Goal: Task Accomplishment & Management: Manage account settings

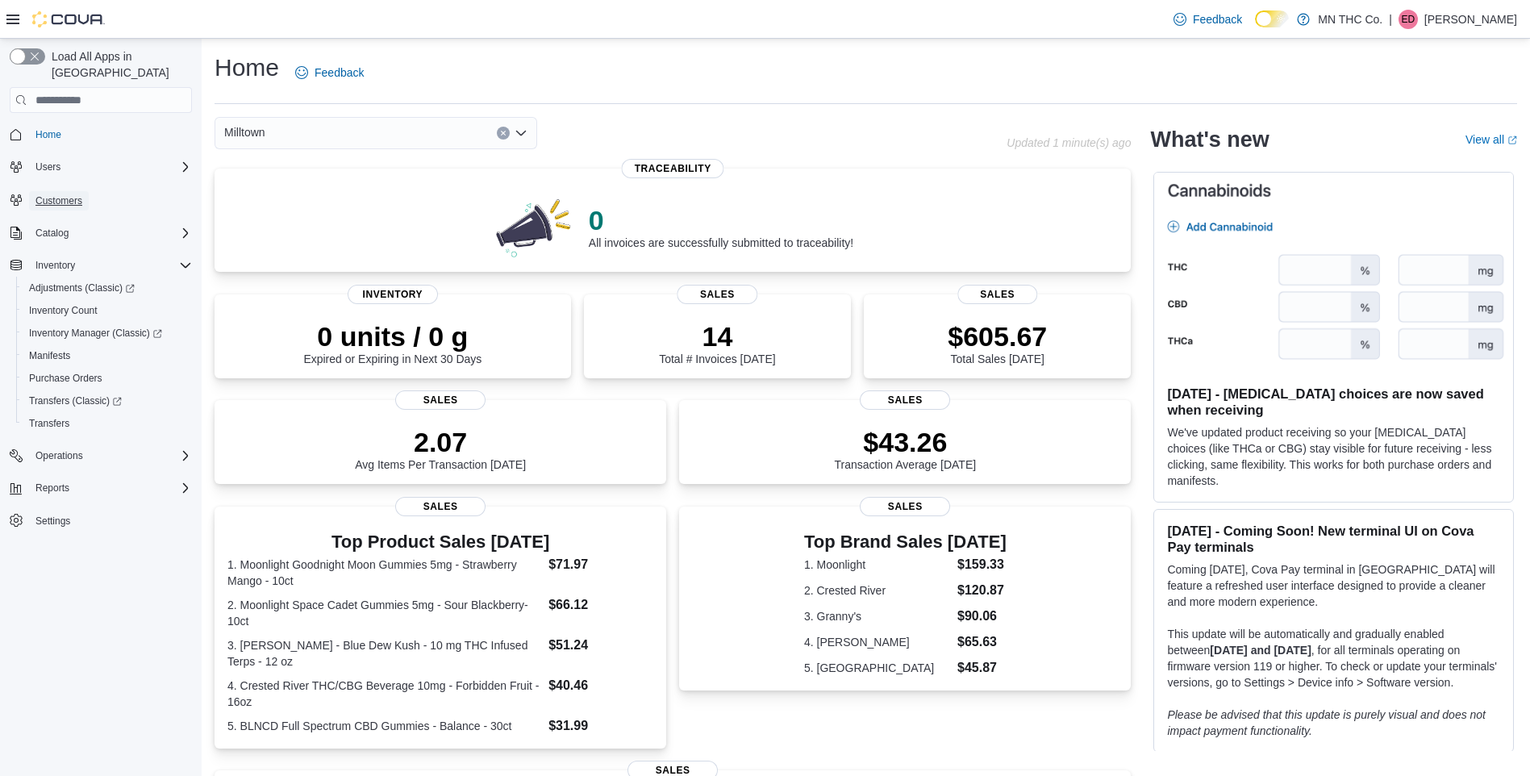
click at [49, 194] on span "Customers" at bounding box center [58, 200] width 47 height 13
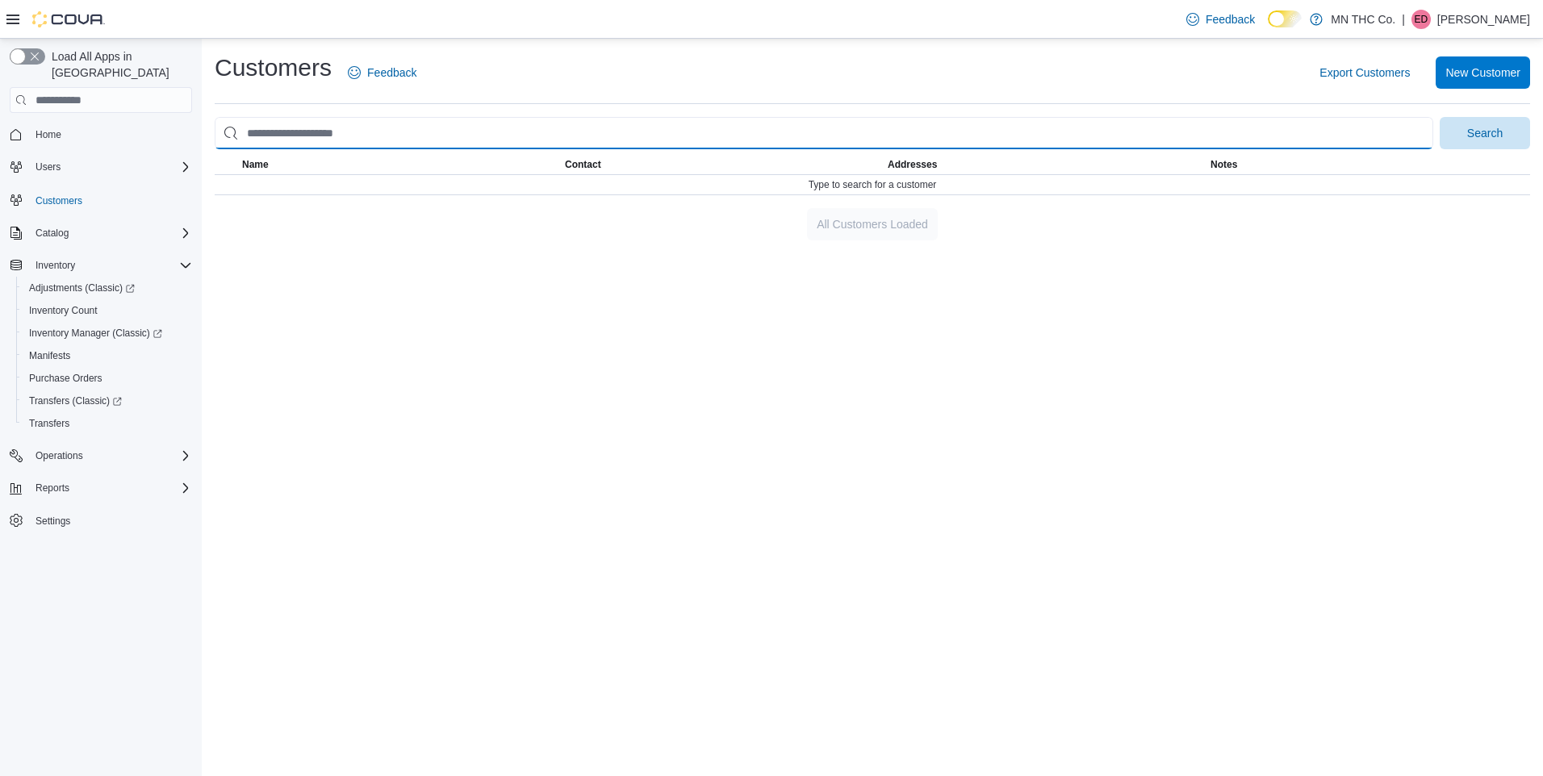
click at [666, 135] on input "search" at bounding box center [824, 133] width 1218 height 32
type input "**********"
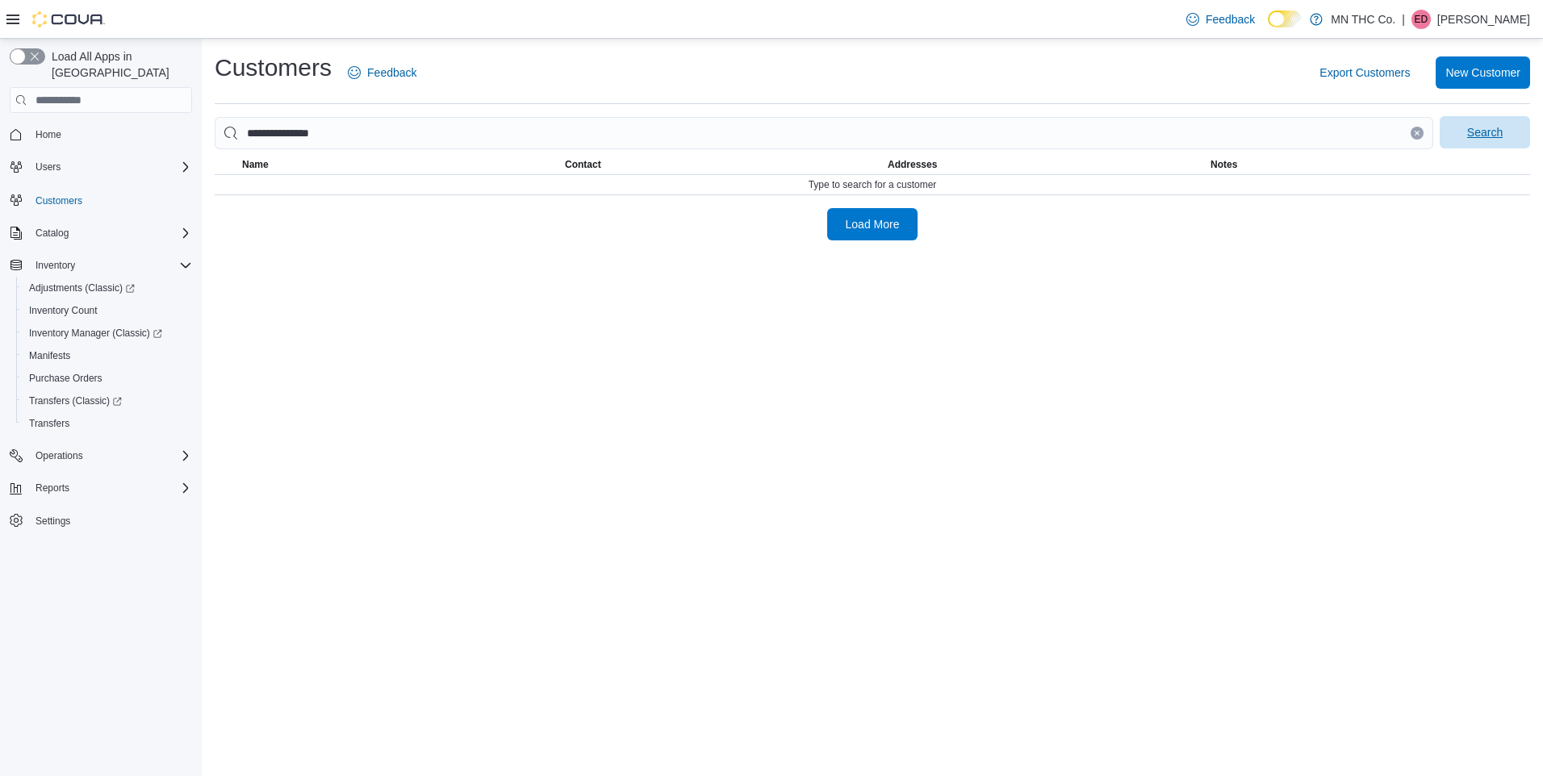
click at [1497, 133] on span "Search" at bounding box center [1484, 132] width 35 height 16
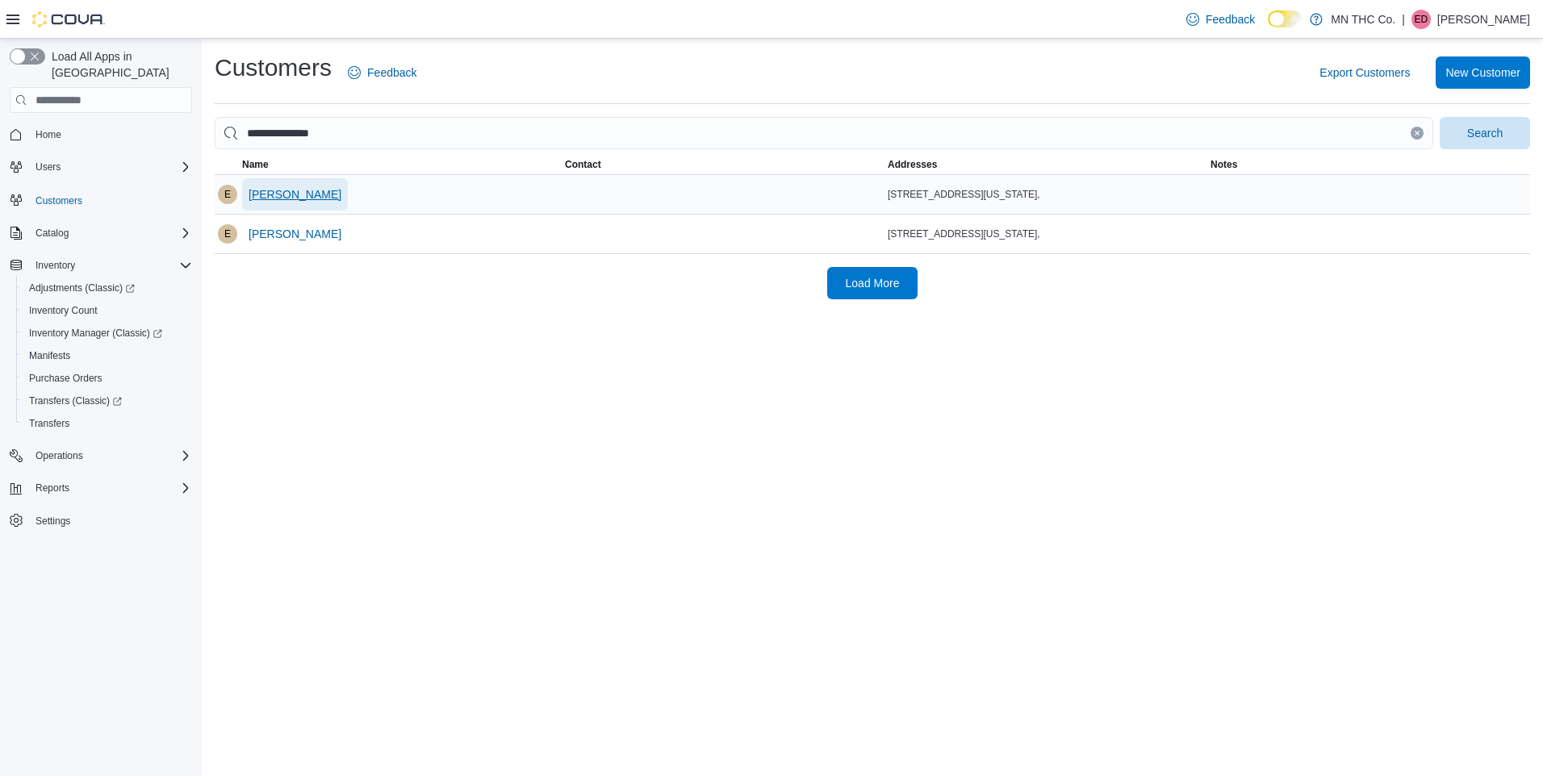
click at [303, 198] on span "[PERSON_NAME]" at bounding box center [294, 194] width 93 height 16
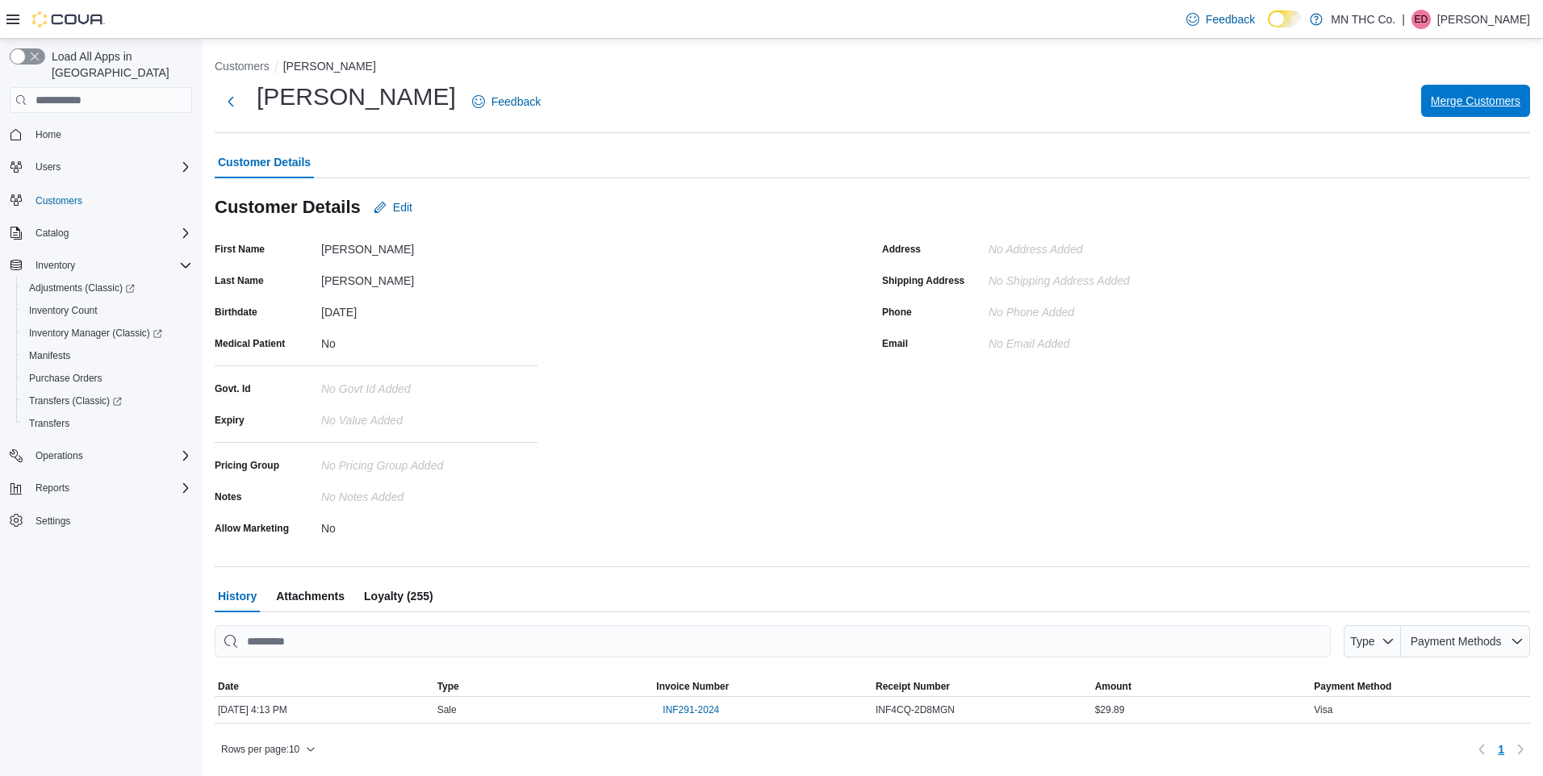
click at [1450, 94] on span "Merge Customers" at bounding box center [1475, 101] width 90 height 32
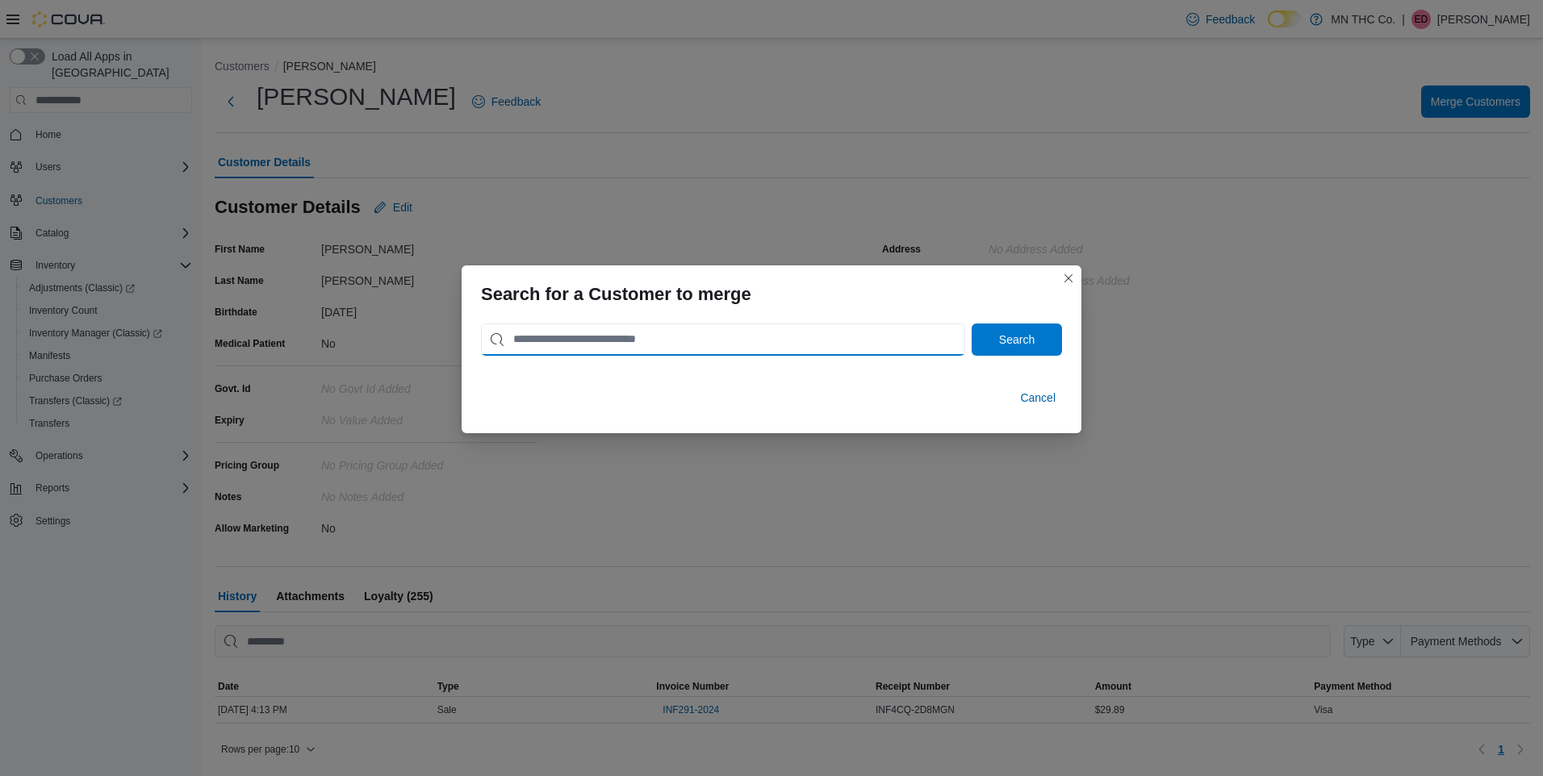
click at [783, 342] on input "search" at bounding box center [723, 340] width 484 height 32
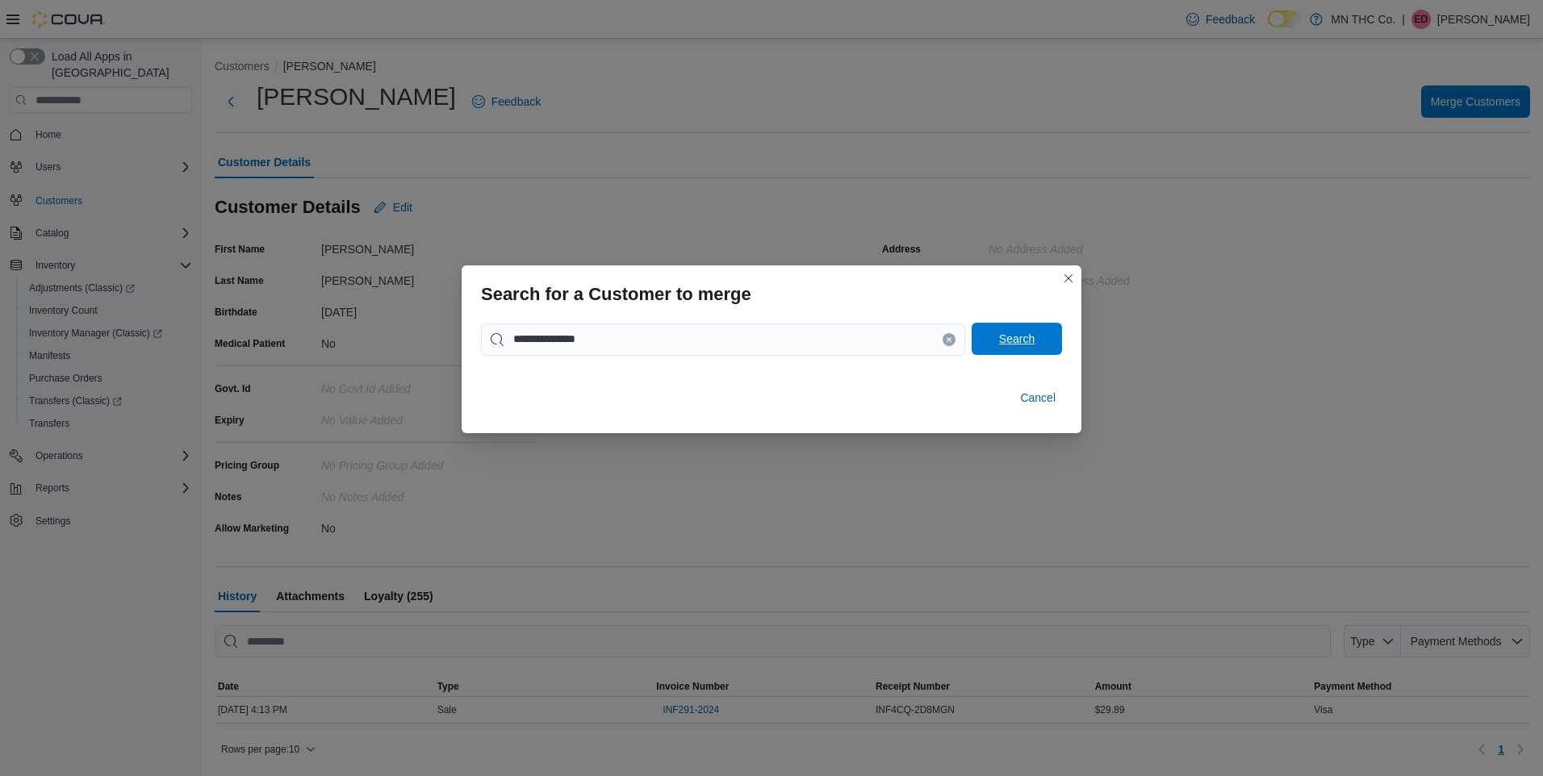
click at [1013, 336] on span "Search" at bounding box center [1016, 339] width 35 height 16
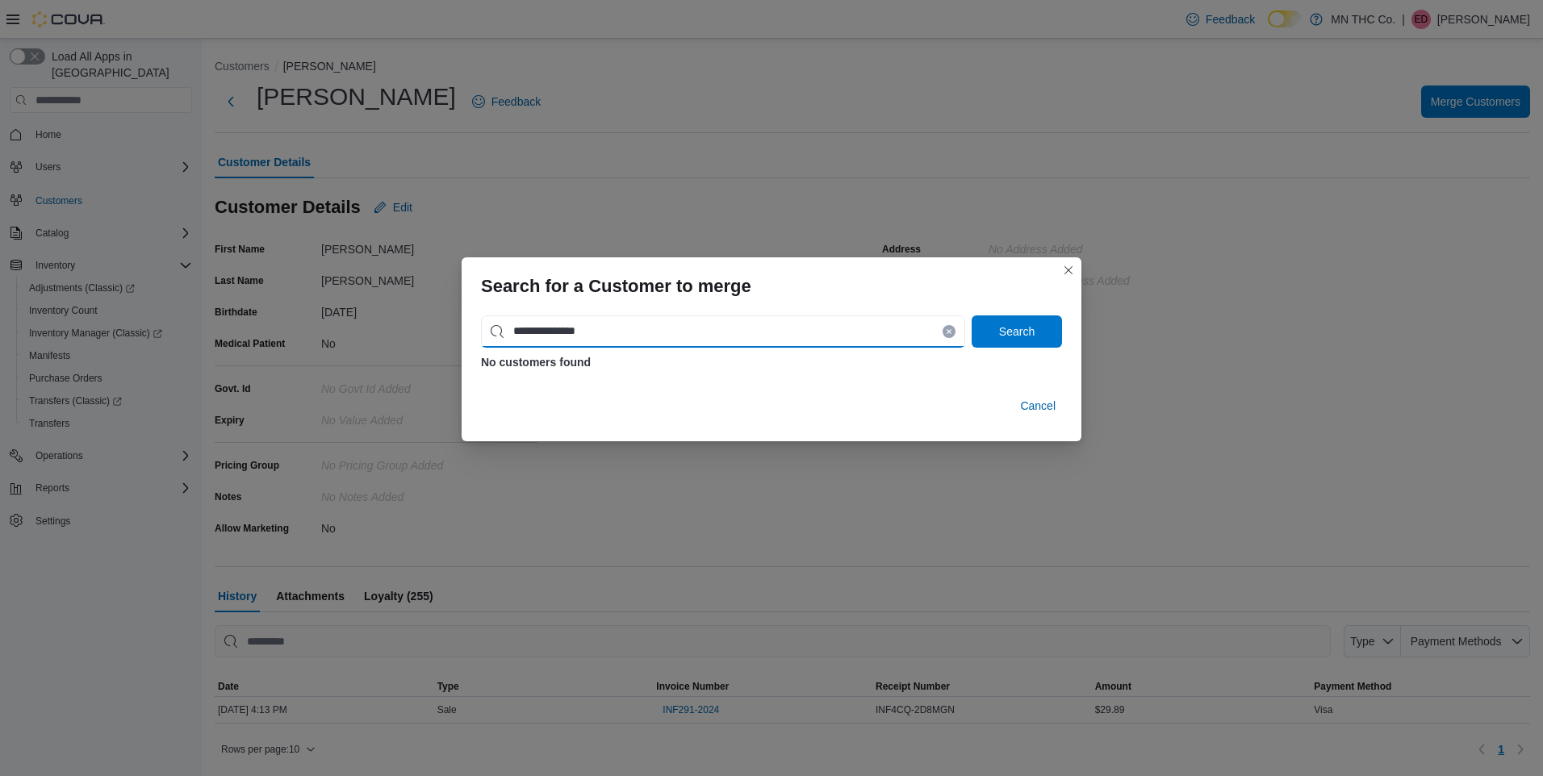
click at [574, 334] on input "**********" at bounding box center [723, 331] width 484 height 32
type input "**********"
click at [1013, 327] on span "Search" at bounding box center [1016, 331] width 35 height 16
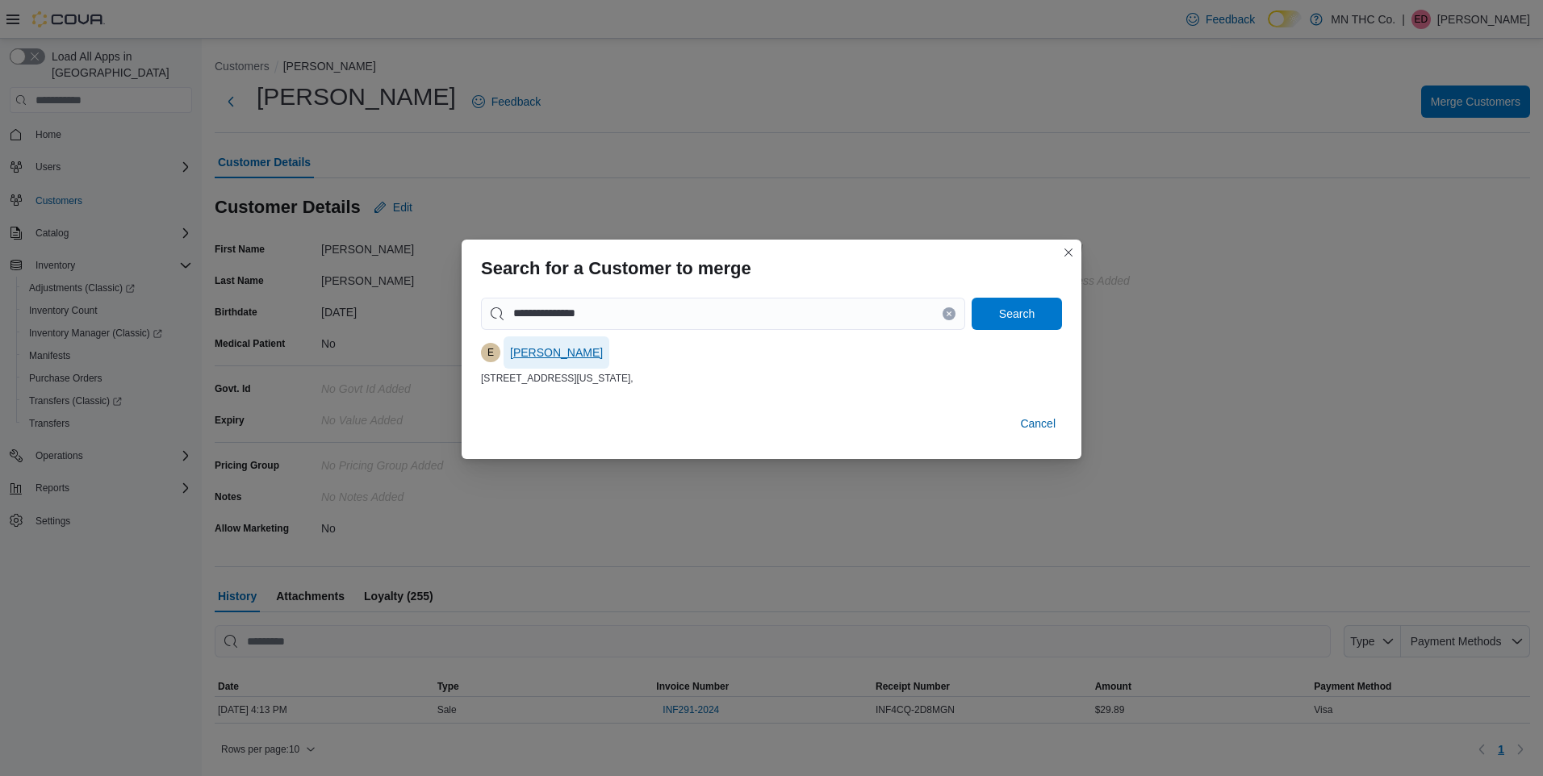
click at [549, 349] on span "[PERSON_NAME]" at bounding box center [556, 352] width 93 height 16
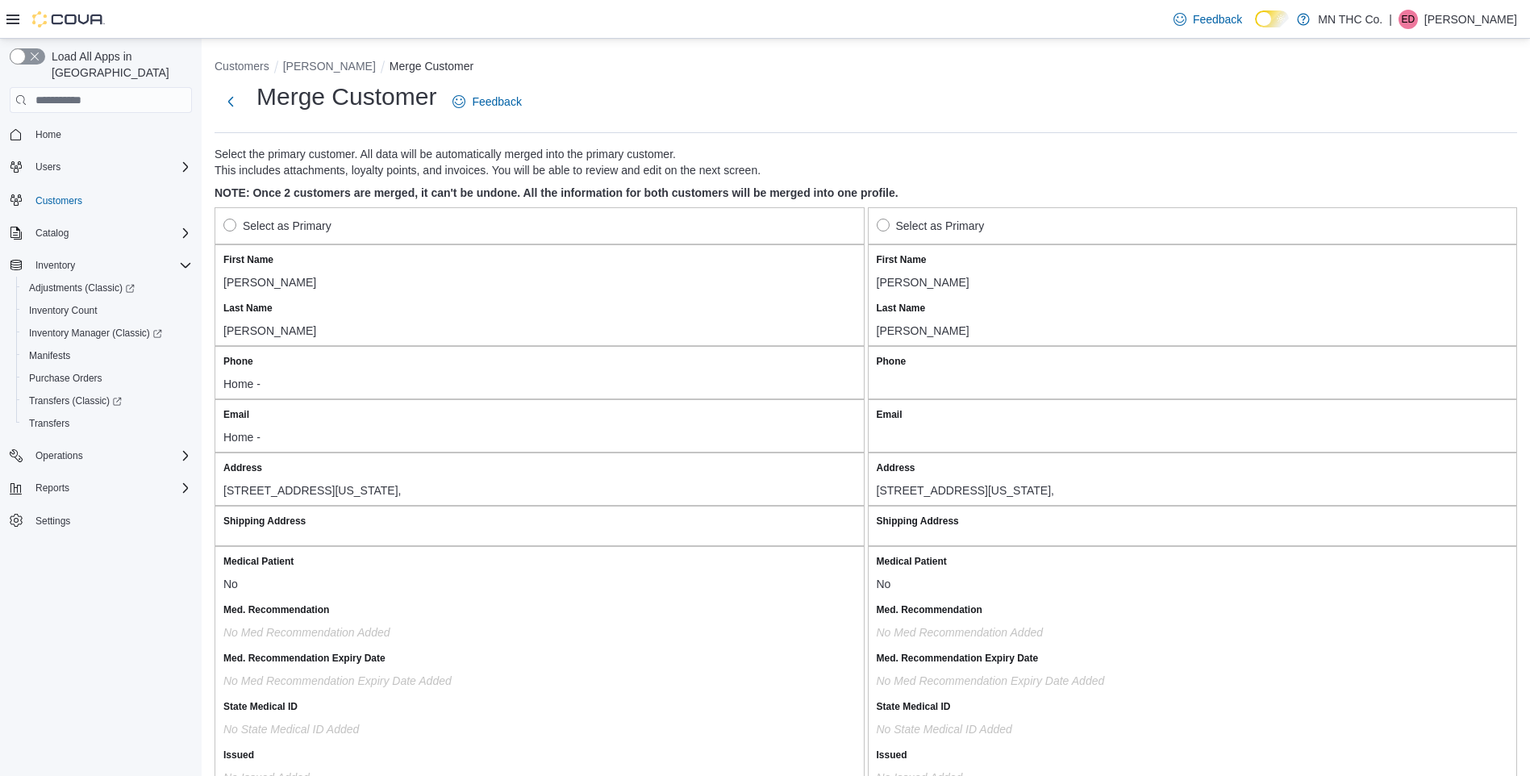
click at [233, 226] on label "Select as Primary" at bounding box center [277, 225] width 108 height 19
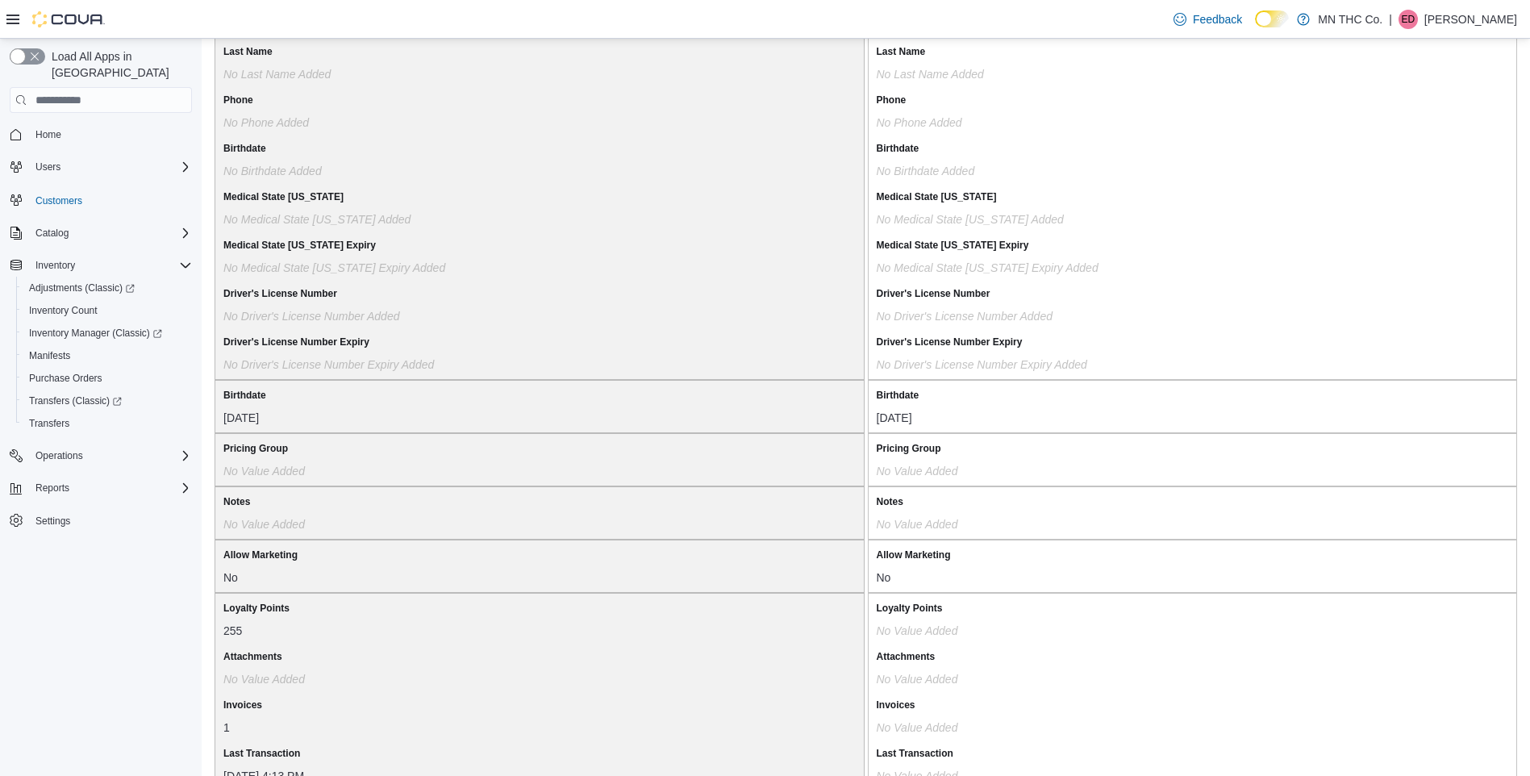
scroll to position [1206, 0]
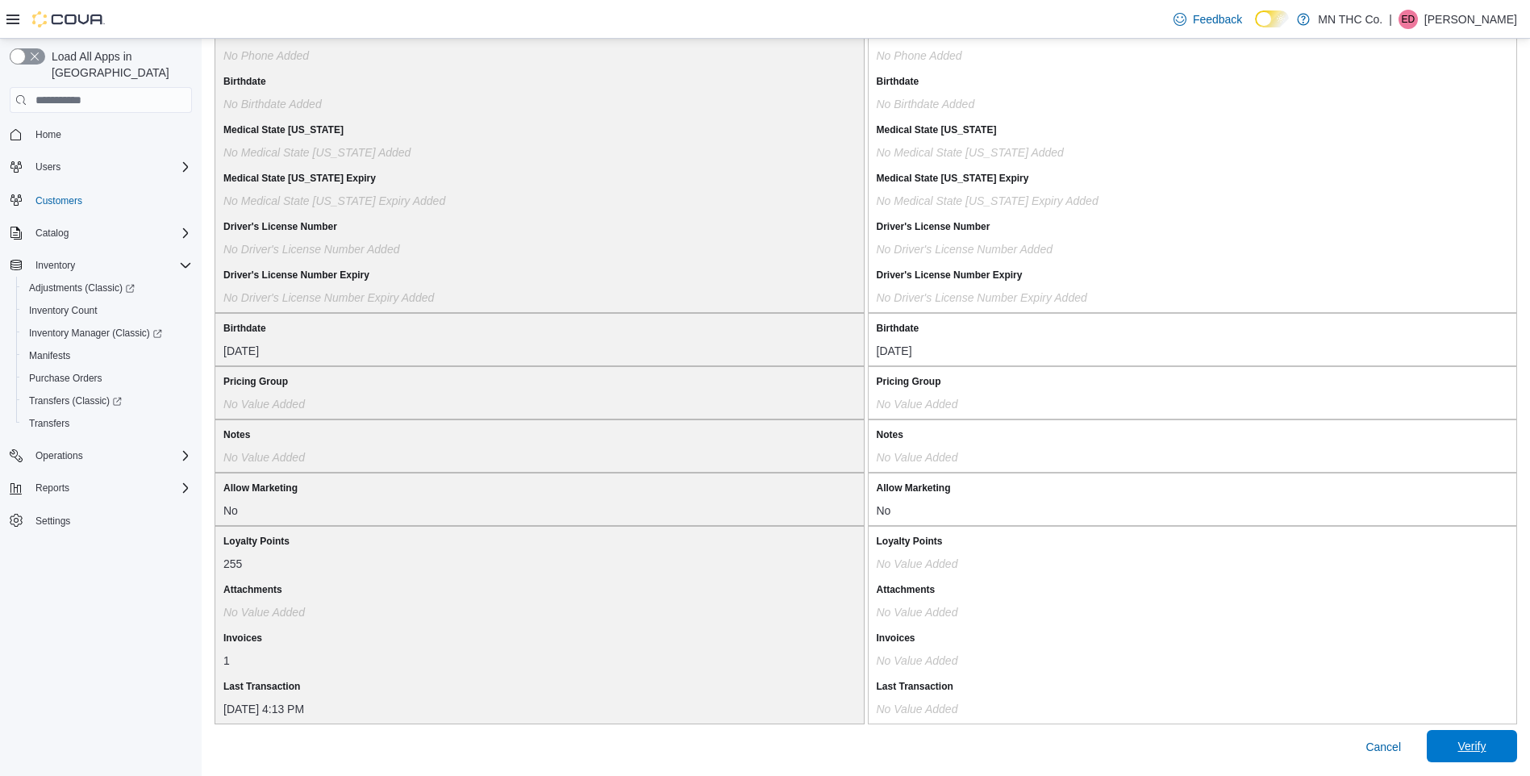
click at [1470, 748] on span "Verify" at bounding box center [1472, 746] width 28 height 16
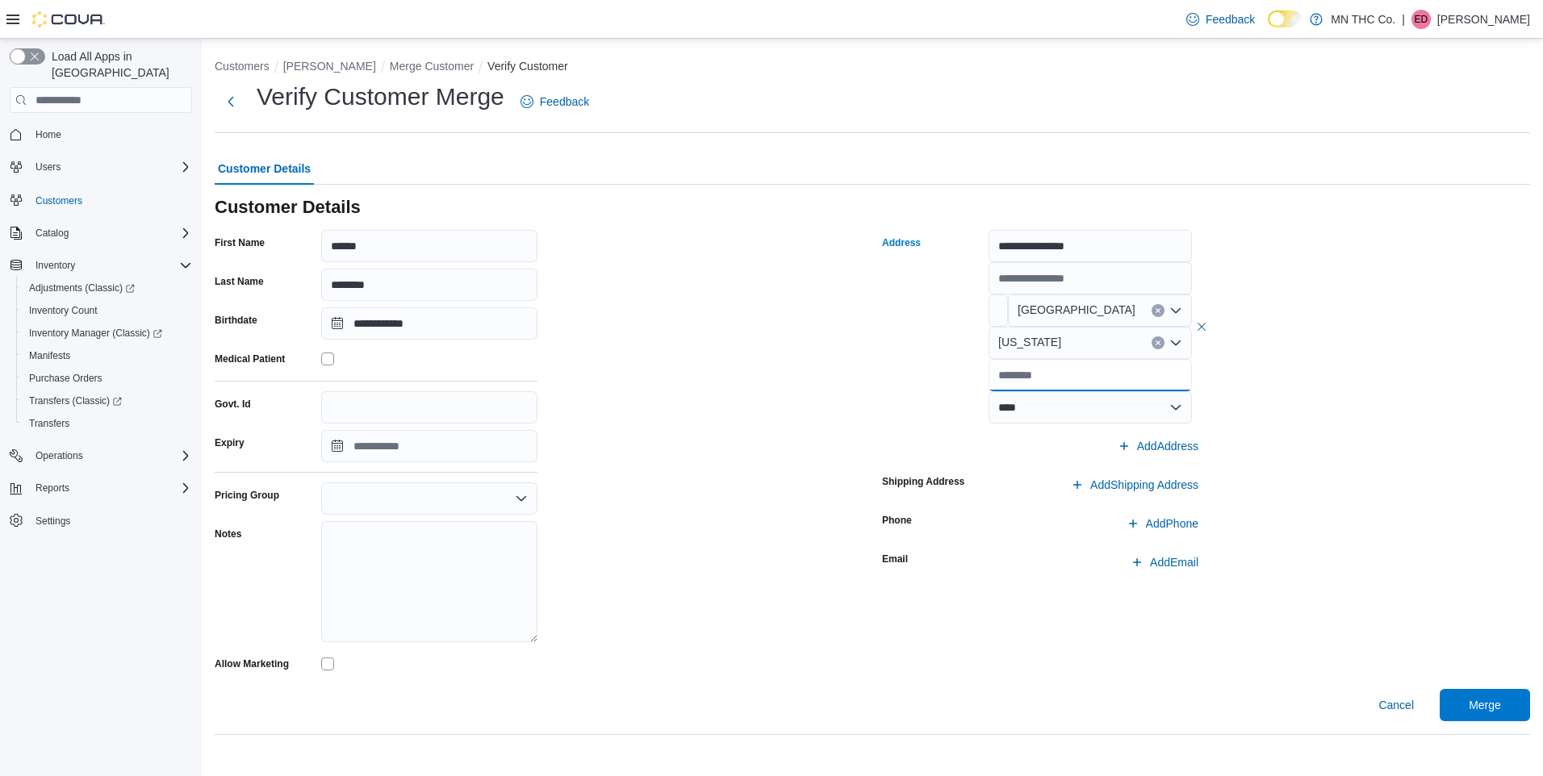
click at [1044, 375] on input "text" at bounding box center [1089, 375] width 203 height 32
type input "*****"
click at [1487, 709] on span "Merge" at bounding box center [1484, 704] width 32 height 16
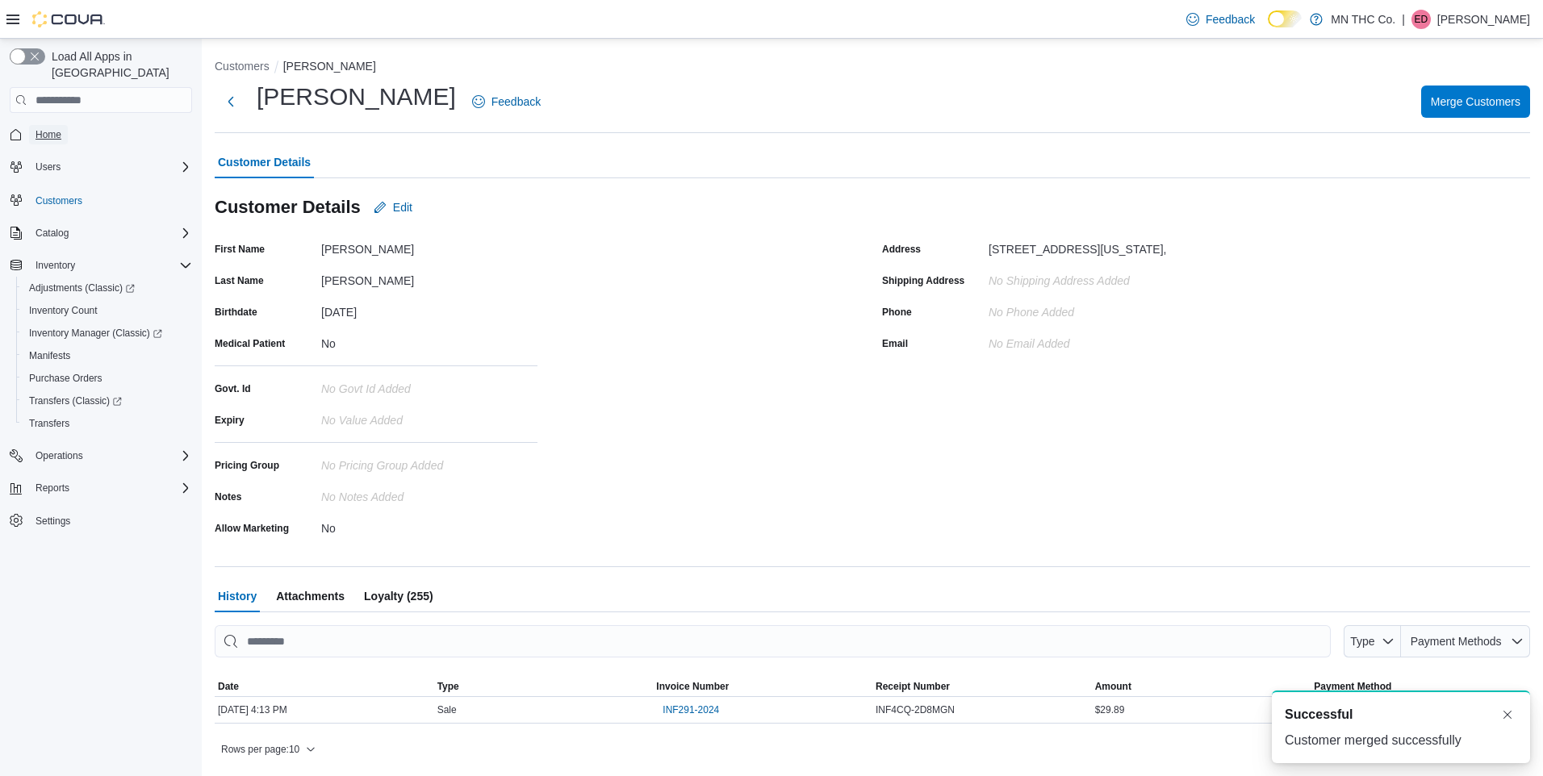
click at [49, 128] on span "Home" at bounding box center [48, 134] width 26 height 13
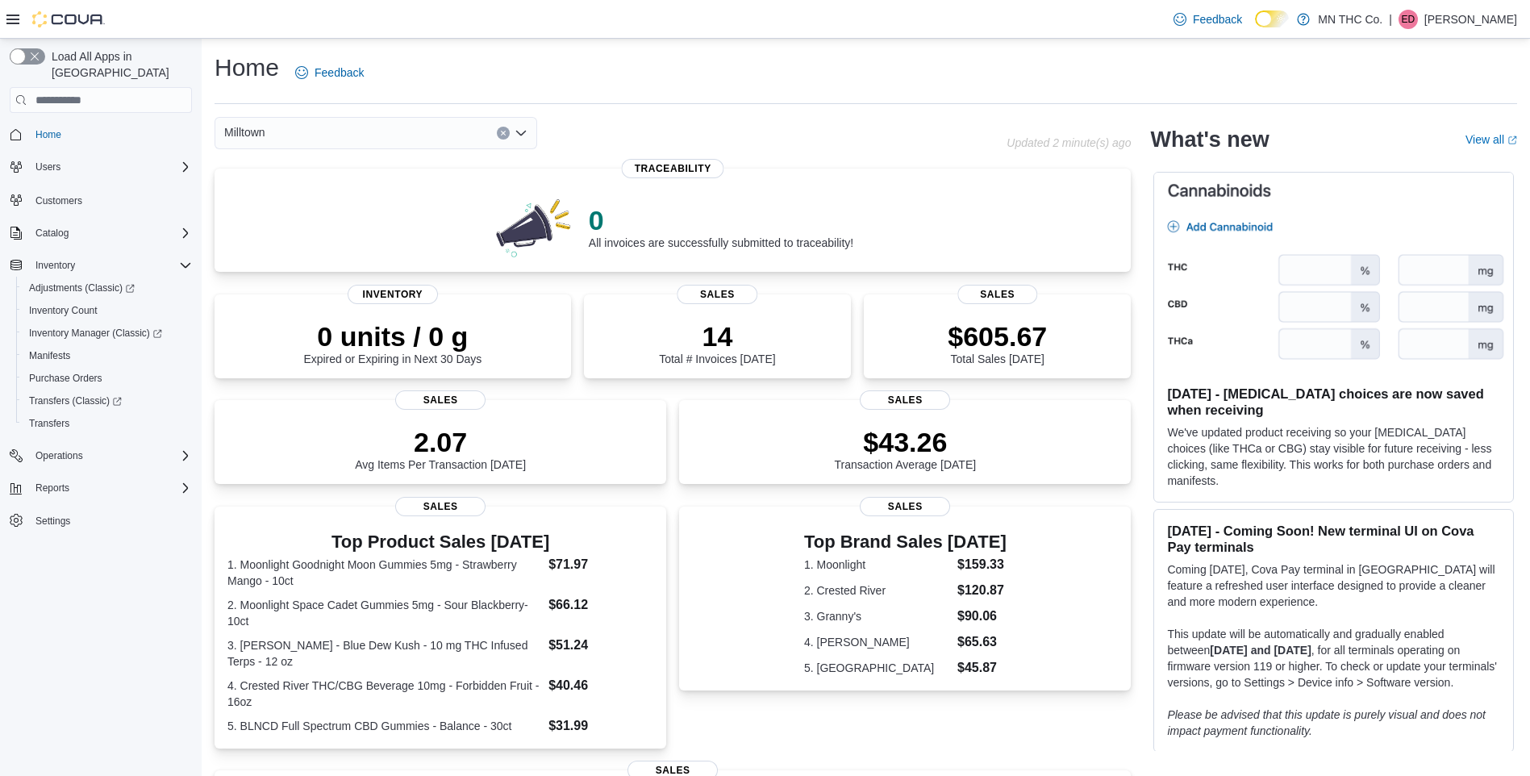
click at [520, 133] on icon "Open list of options" at bounding box center [521, 133] width 10 height 5
click at [302, 184] on span "[GEOGRAPHIC_DATA]" at bounding box center [328, 184] width 118 height 16
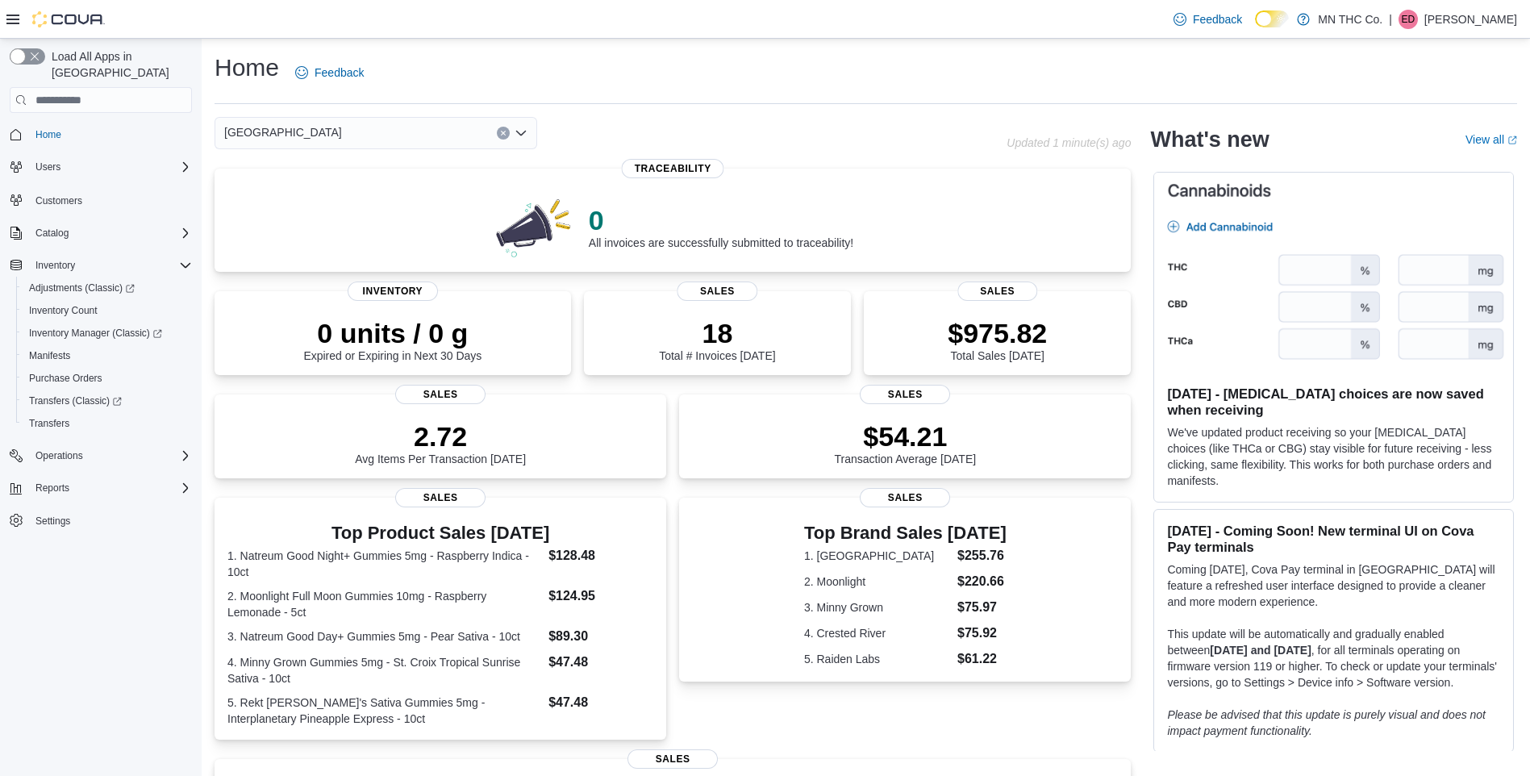
click at [521, 132] on icon "Open list of options" at bounding box center [521, 133] width 13 height 13
click at [299, 205] on span "Milltown" at bounding box center [289, 207] width 41 height 16
